Goal: Task Accomplishment & Management: Use online tool/utility

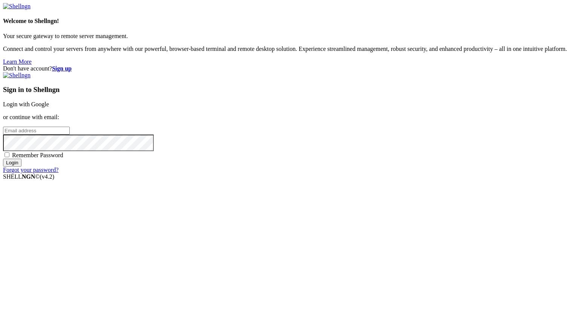
type input "[PERSON_NAME][EMAIL_ADDRESS][DOMAIN_NAME]"
click at [21, 167] on input "Login" at bounding box center [12, 163] width 18 height 8
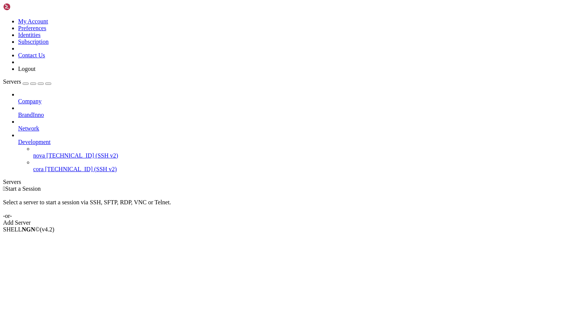
click at [58, 166] on span "[TECHNICAL_ID] (SSH v2)" at bounding box center [81, 169] width 72 height 6
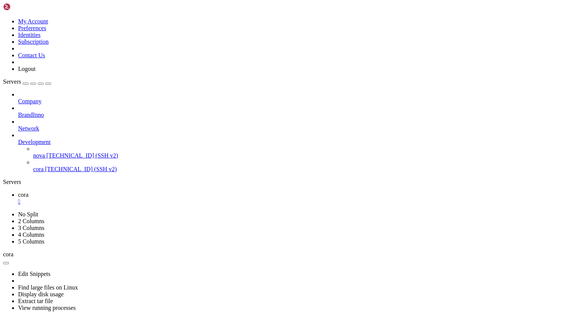
drag, startPoint x: 353, startPoint y: 511, endPoint x: 402, endPoint y: 511, distance: 49.0
drag, startPoint x: 136, startPoint y: 581, endPoint x: 180, endPoint y: 581, distance: 44.1
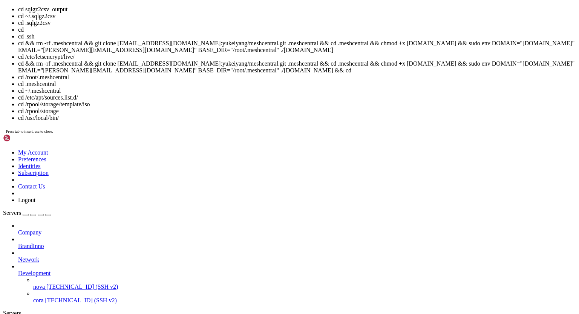
scroll to position [16438, 0]
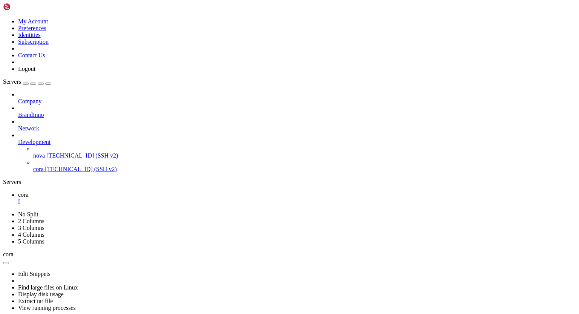
click at [125, 198] on div "" at bounding box center [297, 201] width 558 height 7
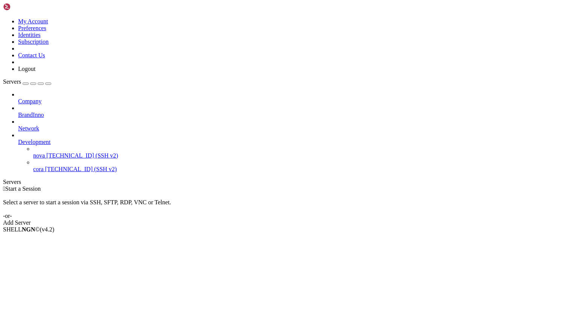
click at [51, 152] on span "[TECHNICAL_ID] (SSH v2)" at bounding box center [82, 155] width 72 height 6
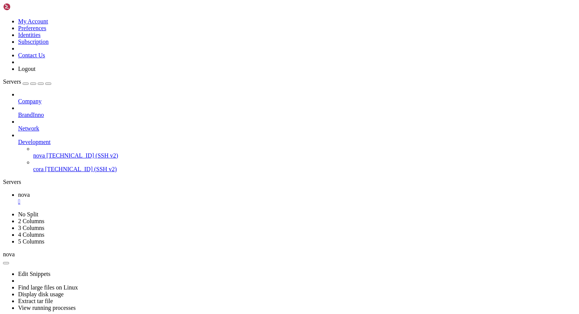
scroll to position [3, 1]
click at [230, 191] on ul "nova " at bounding box center [289, 198] width 573 height 14
